Goal: Check status

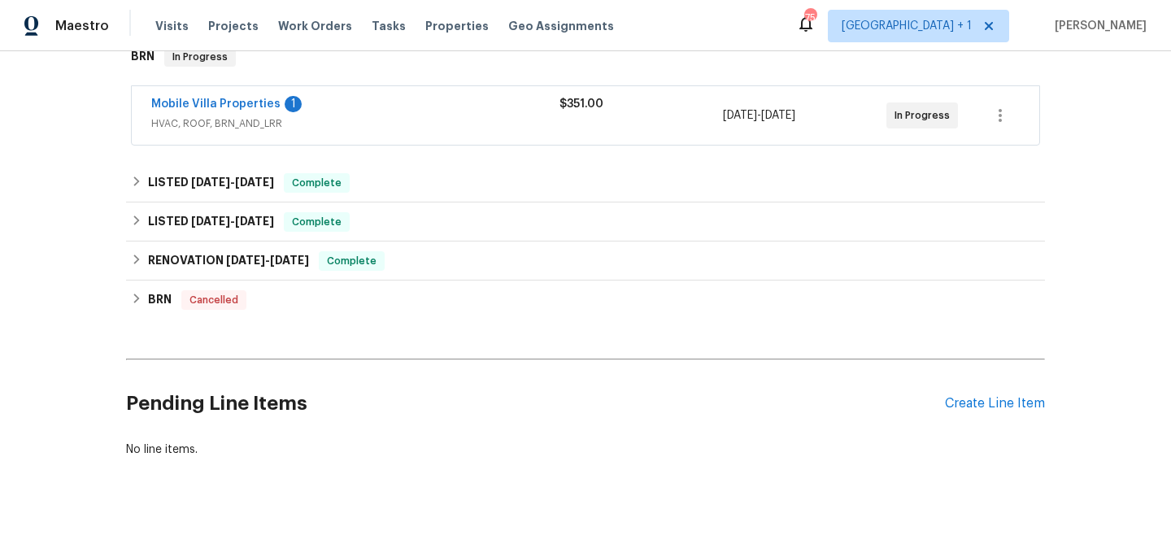
scroll to position [284, 0]
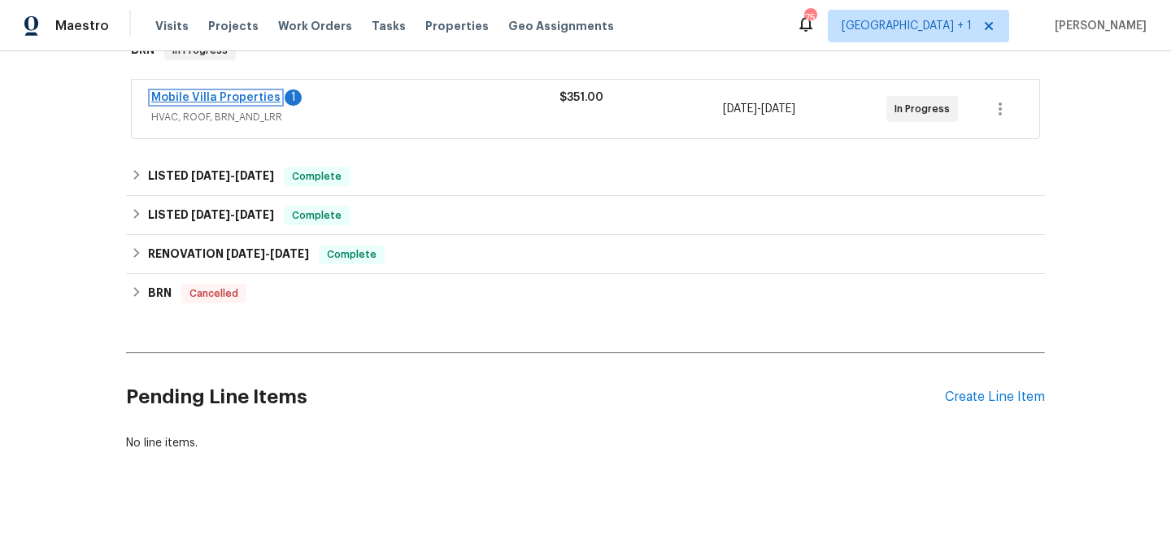
click at [261, 102] on link "Mobile Villa Properties" at bounding box center [215, 97] width 129 height 11
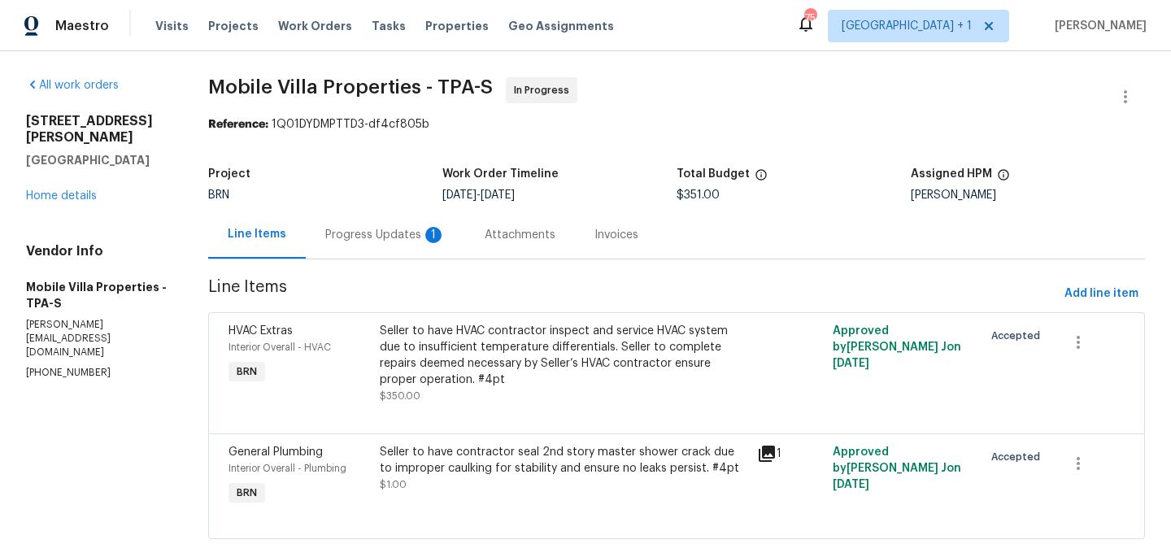
click at [378, 215] on div "Progress Updates 1" at bounding box center [385, 235] width 159 height 48
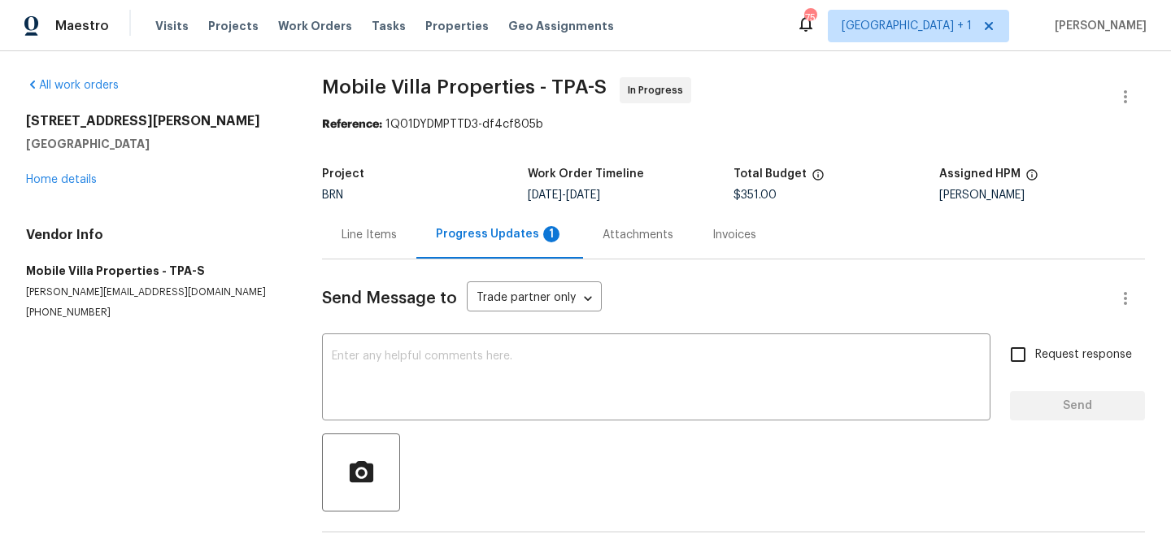
click at [378, 215] on div "Line Items" at bounding box center [369, 235] width 94 height 48
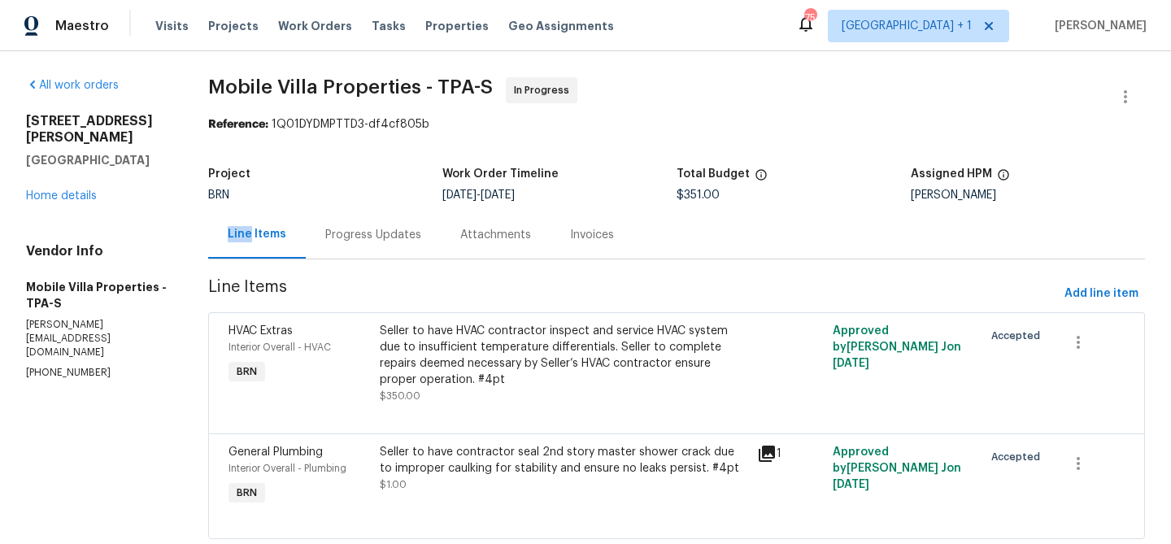
scroll to position [41, 0]
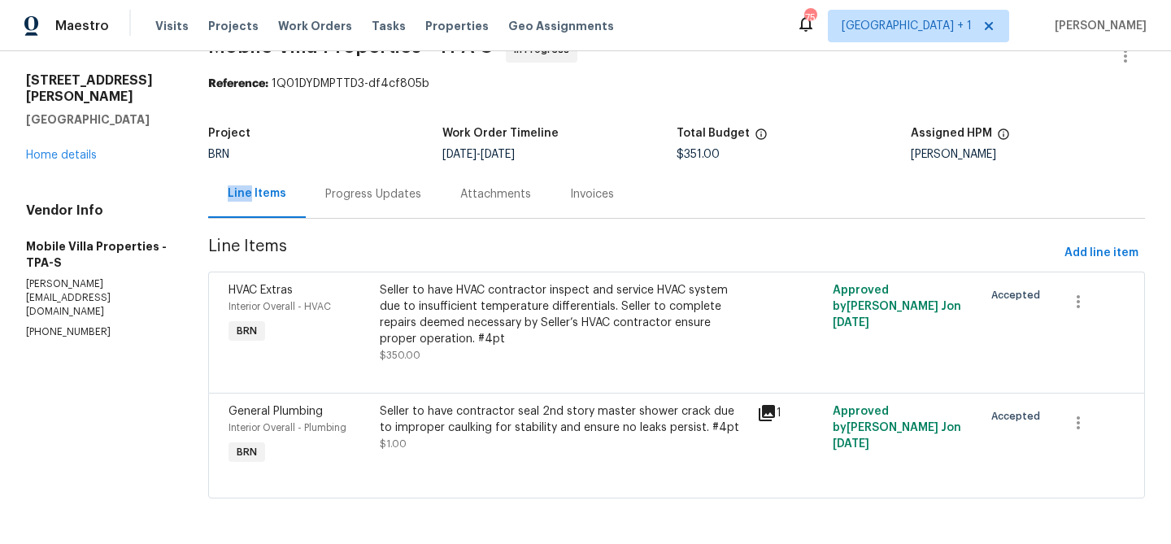
click at [389, 213] on div "Progress Updates" at bounding box center [373, 194] width 135 height 48
